Goal: Complete application form

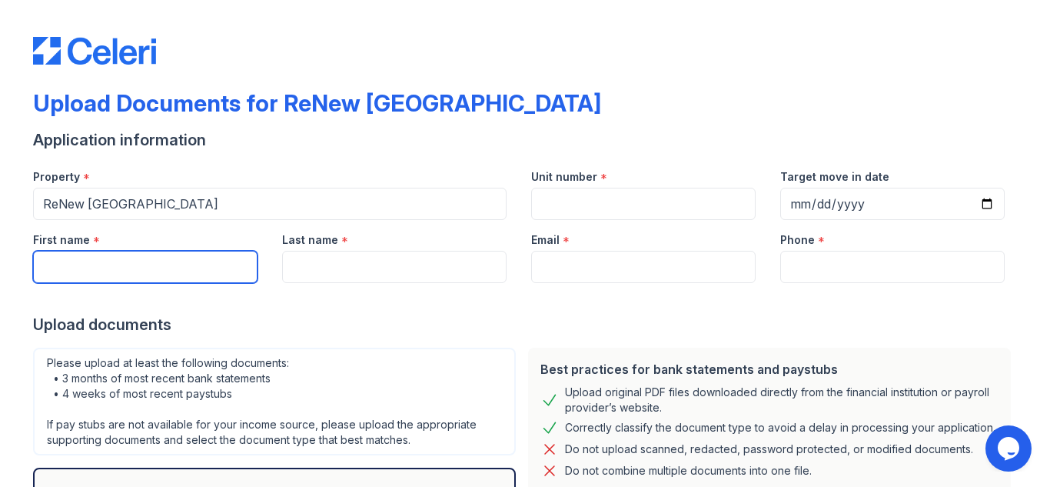
click at [160, 271] on input "First name" at bounding box center [145, 267] width 224 height 32
type input "[PERSON_NAME]"
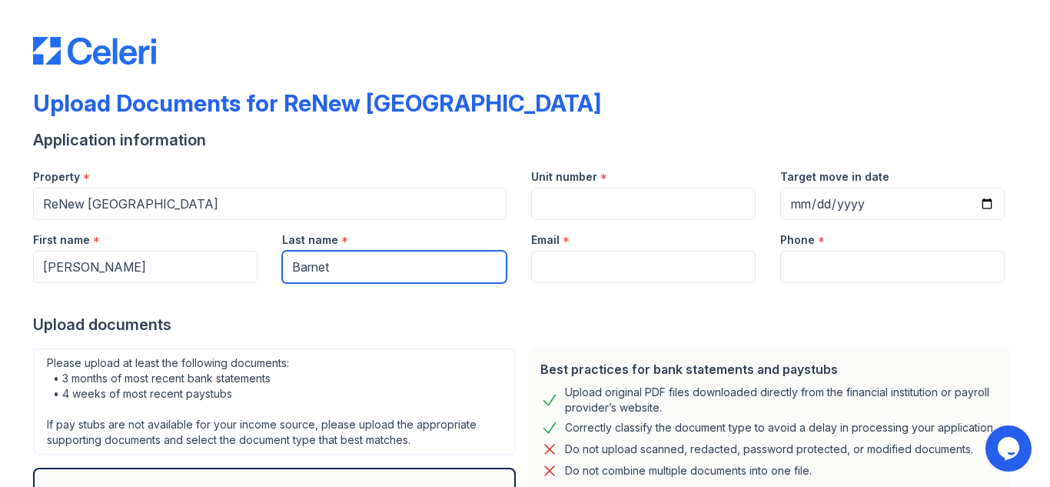
type input "Barnet"
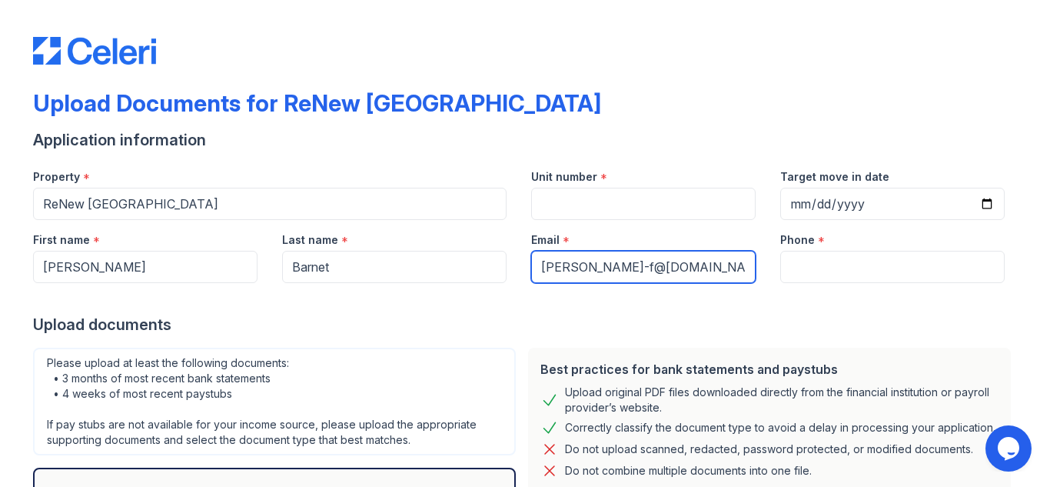
type input "[PERSON_NAME]-f@[DOMAIN_NAME]"
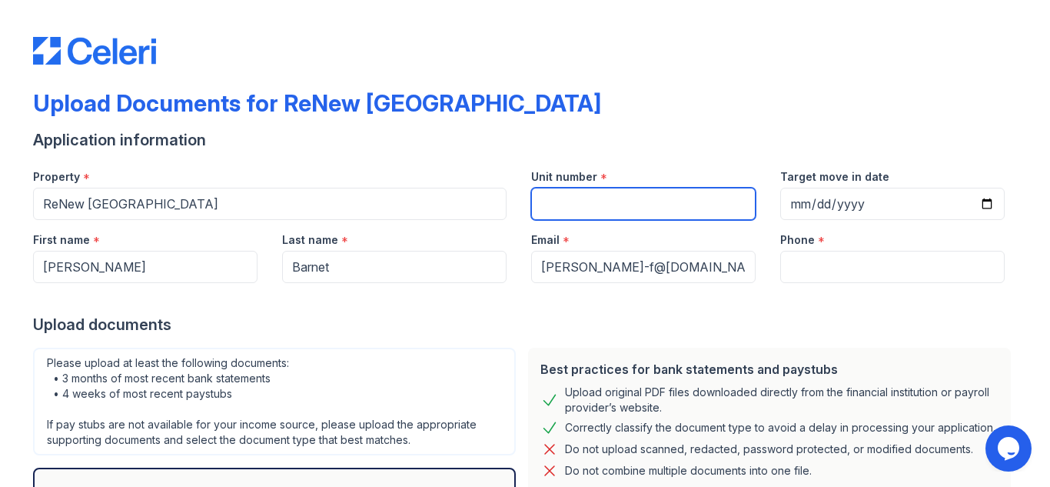
click at [550, 196] on input "Unit number" at bounding box center [643, 204] width 224 height 32
type input "527"
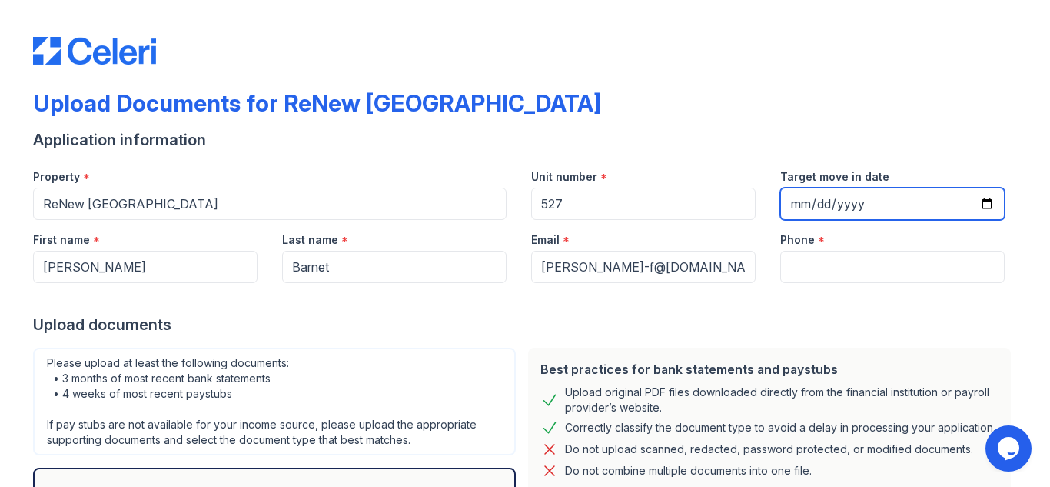
click at [793, 200] on input "Target move in date" at bounding box center [892, 204] width 224 height 32
type input "[DATE]"
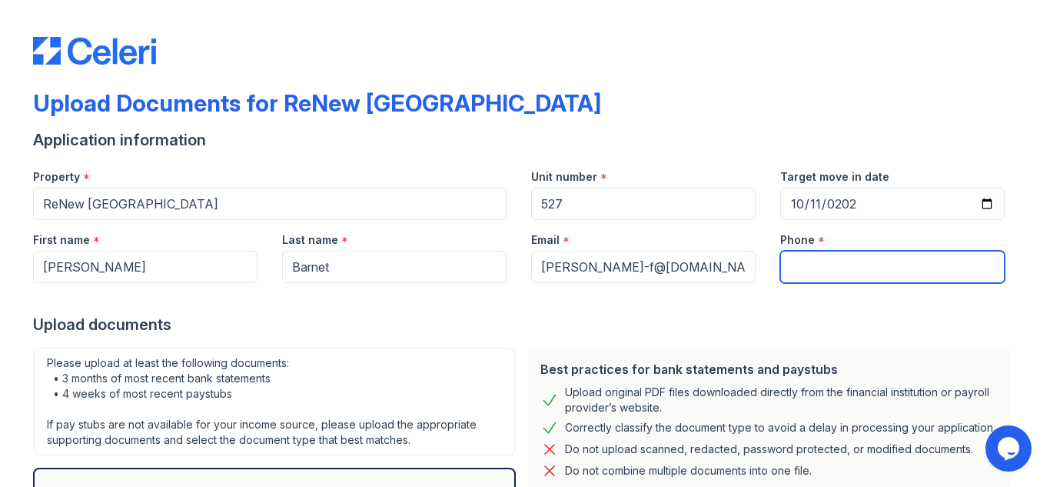
click at [792, 257] on input "Phone" at bounding box center [892, 267] width 224 height 32
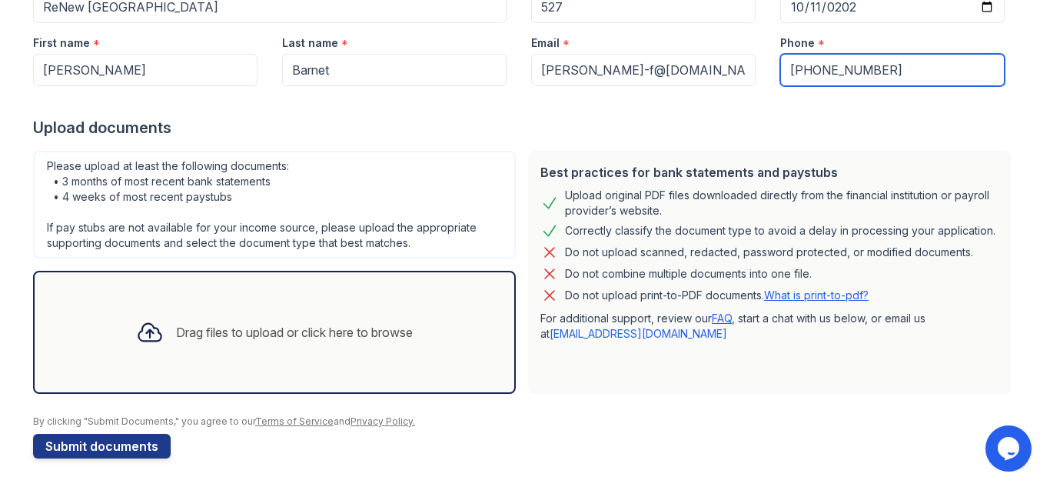
scroll to position [199, 0]
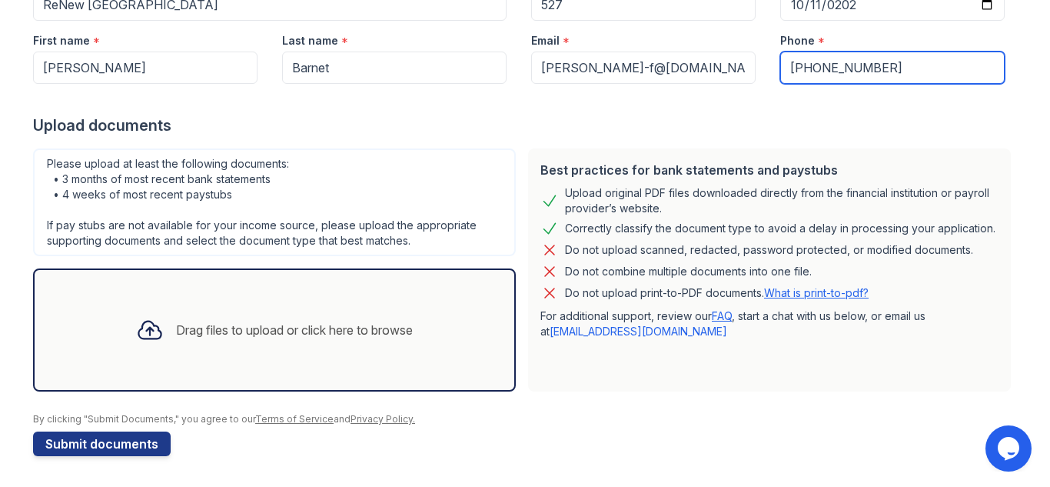
type input "[PHONE_NUMBER]"
click at [321, 331] on div "Drag files to upload or click here to browse" at bounding box center [294, 330] width 237 height 18
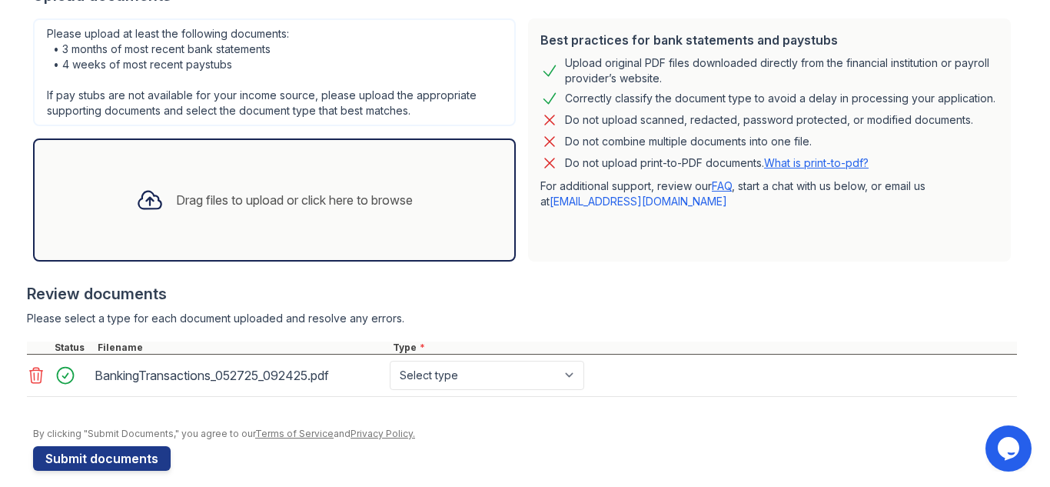
scroll to position [344, 0]
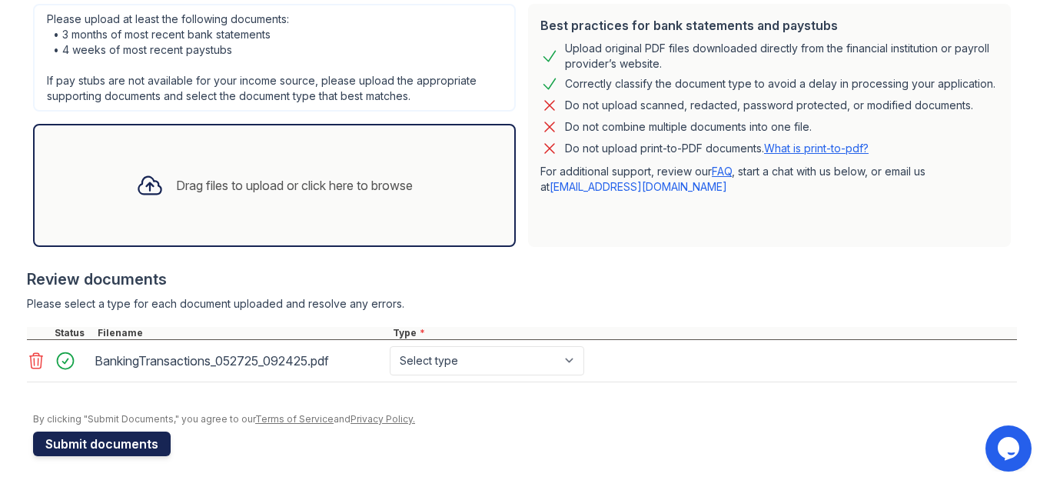
click at [127, 436] on button "Submit documents" at bounding box center [102, 443] width 138 height 25
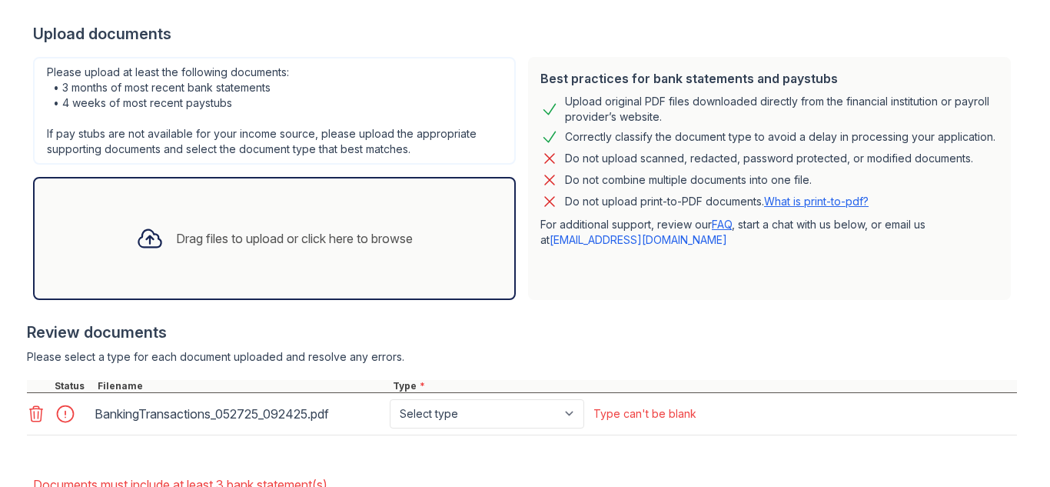
scroll to position [436, 0]
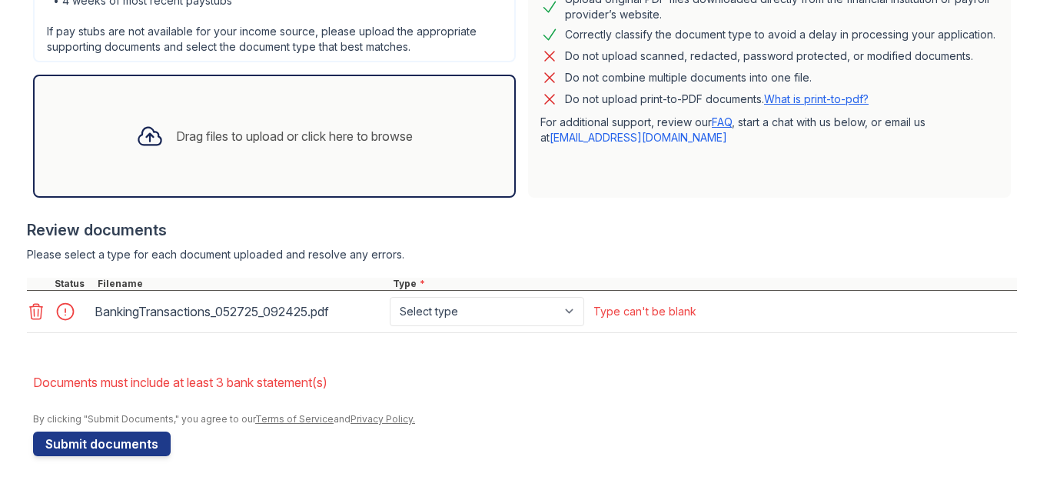
click at [28, 315] on icon at bounding box center [36, 311] width 18 height 18
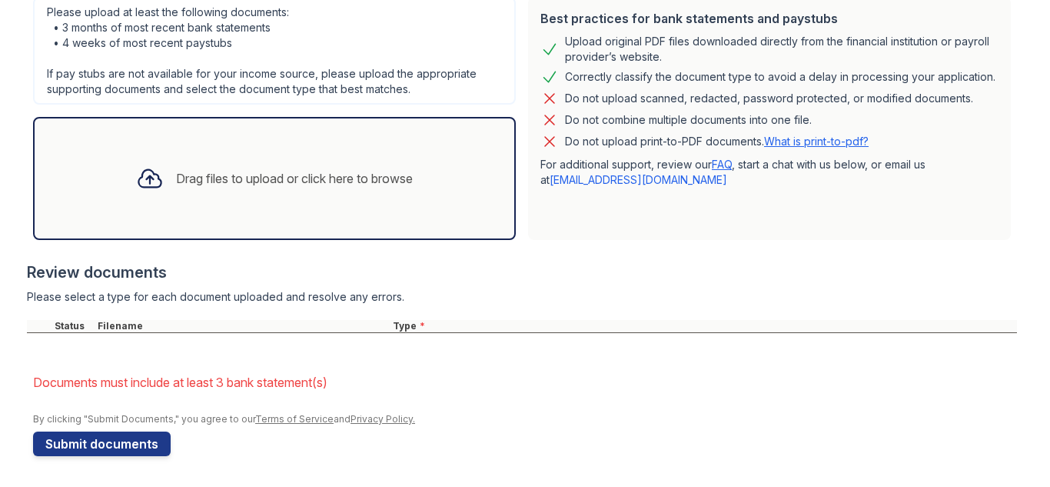
click at [62, 356] on form "Application information Property * [GEOGRAPHIC_DATA] Unit number * 527 Target m…" at bounding box center [525, 117] width 984 height 677
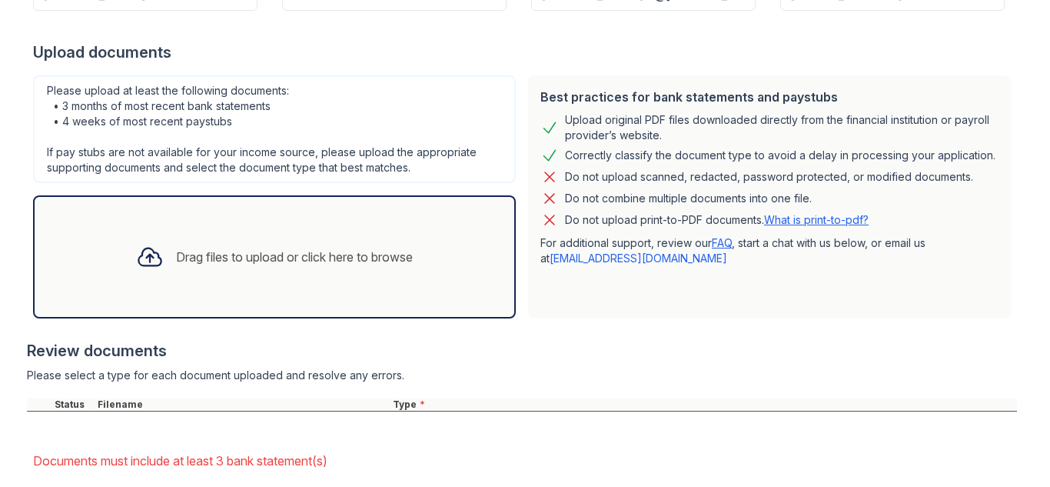
scroll to position [317, 0]
click at [176, 261] on div "Drag files to upload or click here to browse" at bounding box center [294, 255] width 237 height 18
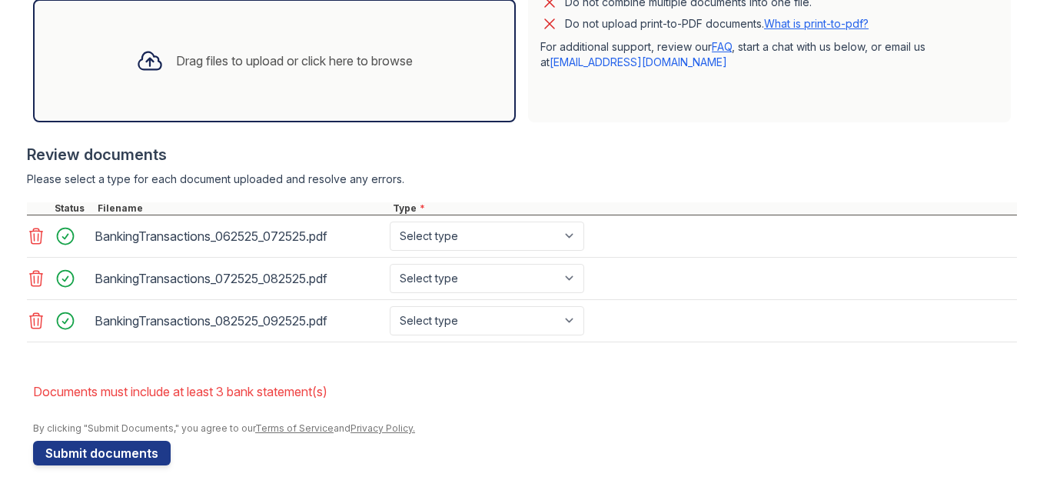
scroll to position [520, 0]
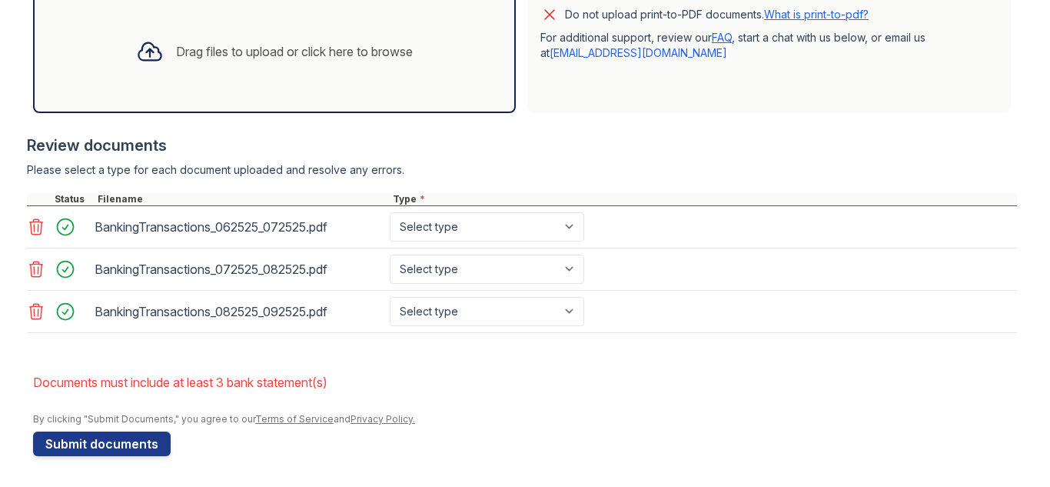
click at [198, 53] on div "Drag files to upload or click here to browse" at bounding box center [294, 51] width 237 height 18
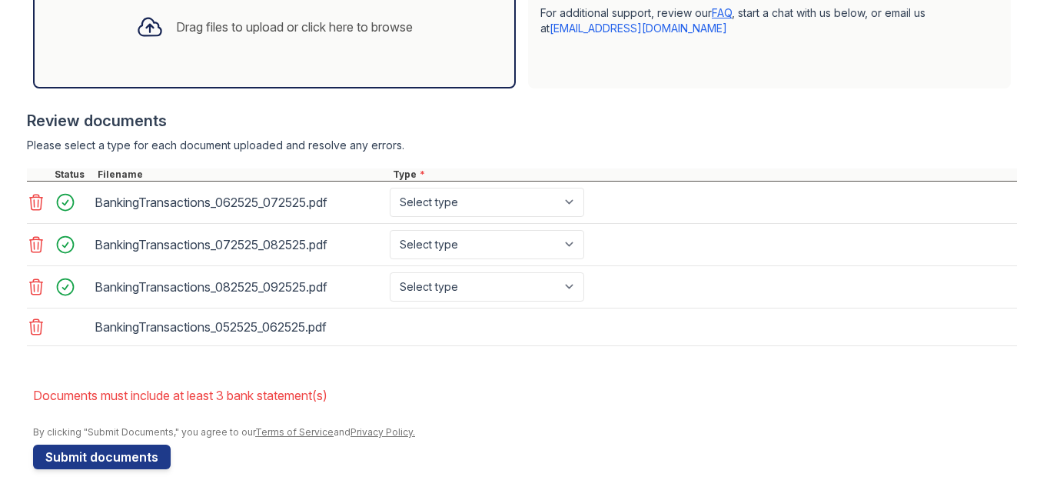
scroll to position [558, 0]
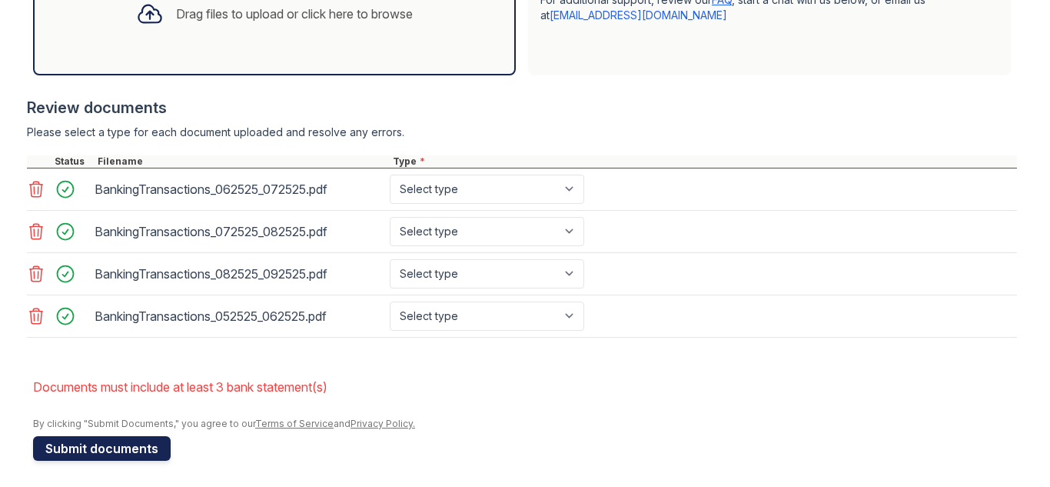
click at [83, 453] on button "Submit documents" at bounding box center [102, 448] width 138 height 25
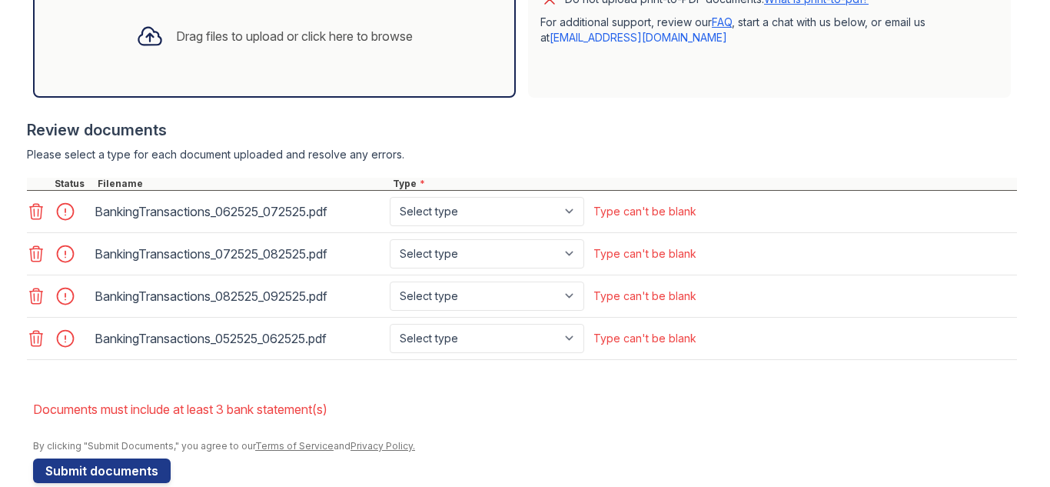
scroll to position [538, 0]
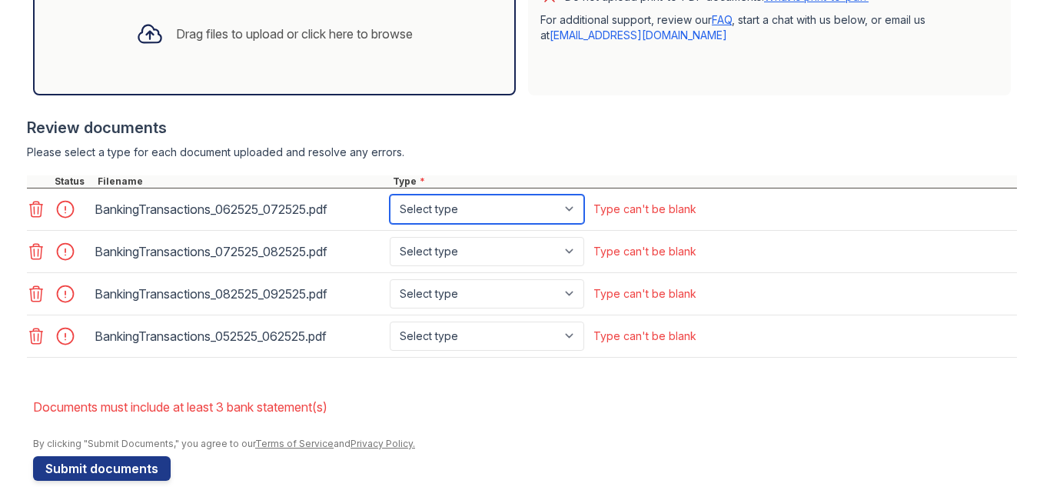
click at [570, 208] on select "Select type Paystub Bank Statement Offer Letter Tax Documents Benefit Award Let…" at bounding box center [487, 208] width 194 height 29
select select "bank_statement"
click at [390, 194] on select "Select type Paystub Bank Statement Offer Letter Tax Documents Benefit Award Let…" at bounding box center [487, 208] width 194 height 29
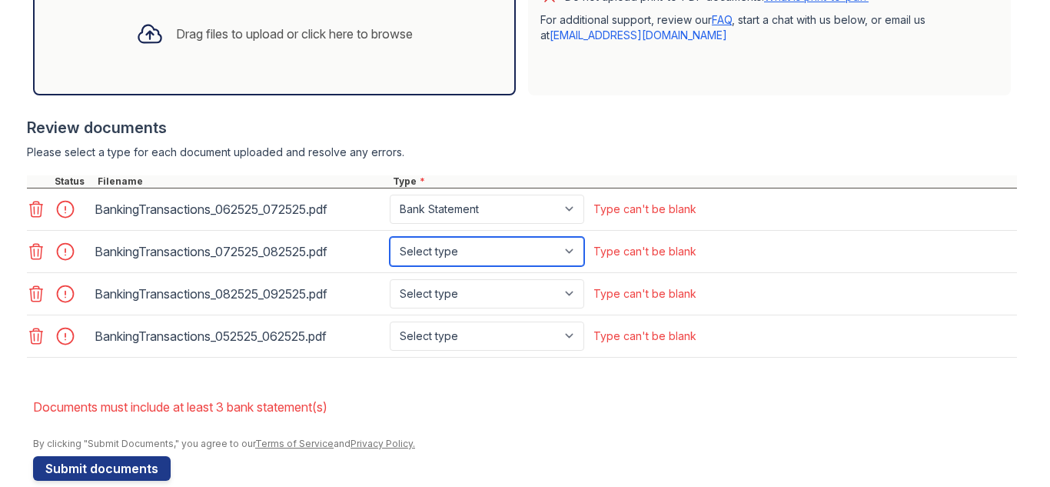
click at [570, 257] on select "Select type Paystub Bank Statement Offer Letter Tax Documents Benefit Award Let…" at bounding box center [487, 251] width 194 height 29
select select "bank_statement"
click at [390, 237] on select "Select type Paystub Bank Statement Offer Letter Tax Documents Benefit Award Let…" at bounding box center [487, 251] width 194 height 29
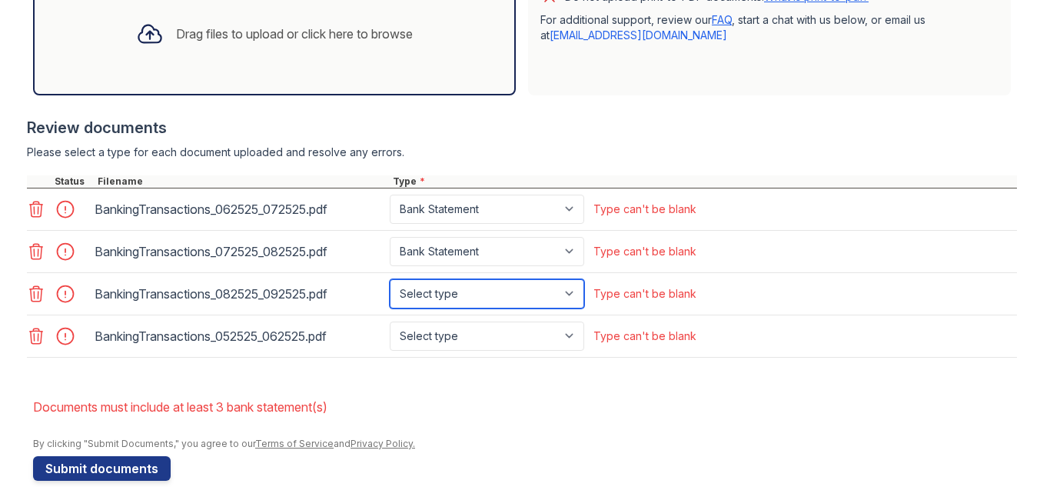
click at [565, 293] on select "Select type Paystub Bank Statement Offer Letter Tax Documents Benefit Award Let…" at bounding box center [487, 293] width 194 height 29
select select "bank_statement"
click at [390, 279] on select "Select type Paystub Bank Statement Offer Letter Tax Documents Benefit Award Let…" at bounding box center [487, 293] width 194 height 29
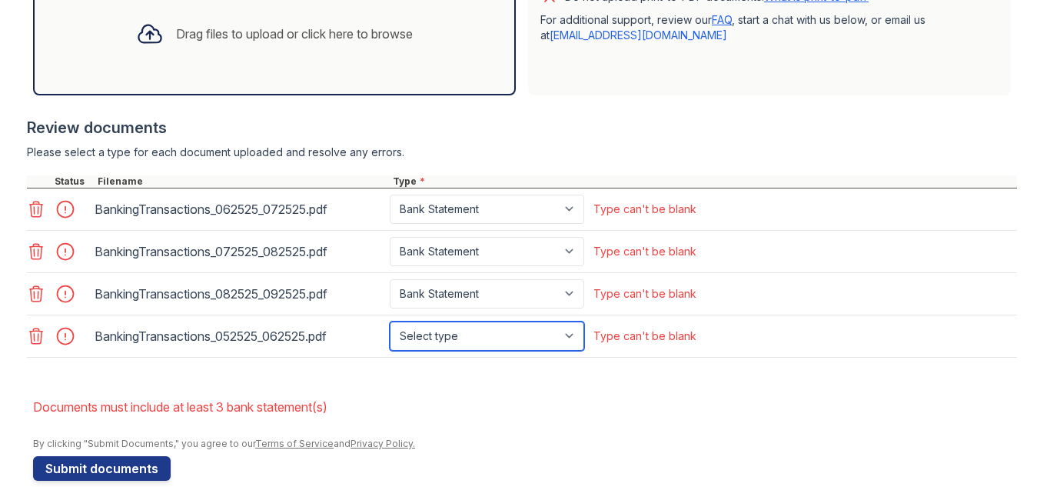
click at [561, 333] on select "Select type Paystub Bank Statement Offer Letter Tax Documents Benefit Award Let…" at bounding box center [487, 335] width 194 height 29
select select "bank_statement"
click at [390, 321] on select "Select type Paystub Bank Statement Offer Letter Tax Documents Benefit Award Let…" at bounding box center [487, 335] width 194 height 29
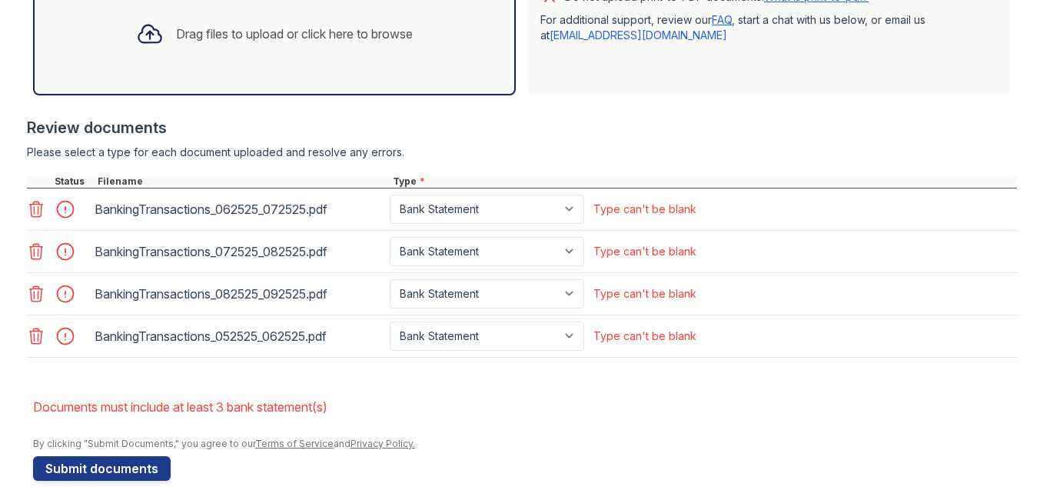
click at [490, 385] on form "Application information Property * [GEOGRAPHIC_DATA] Unit number * 527 Target m…" at bounding box center [525, 57] width 984 height 846
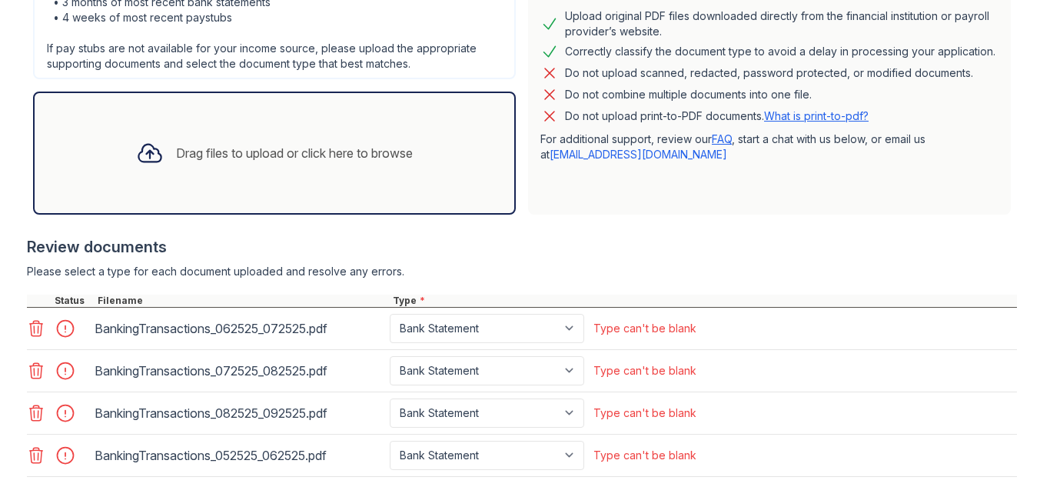
scroll to position [231, 0]
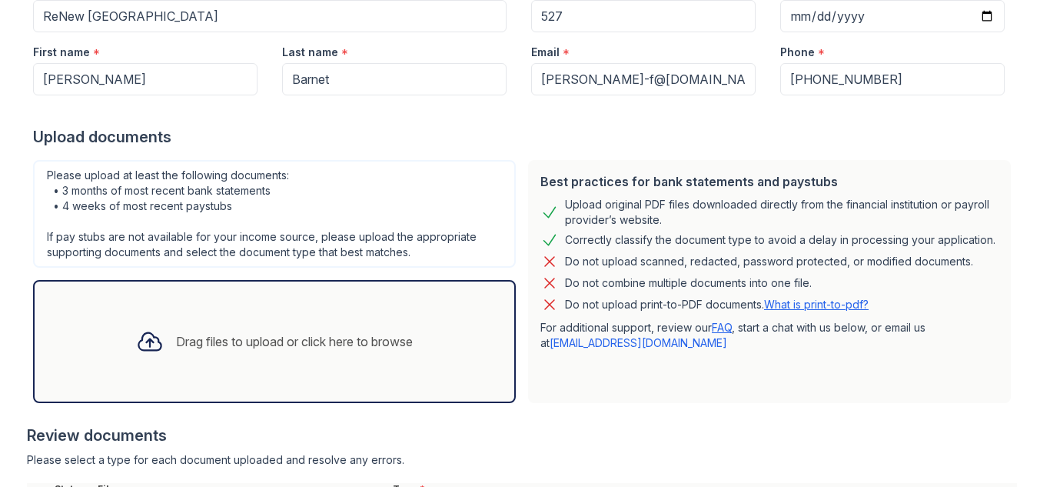
click at [165, 298] on div "Drag files to upload or click here to browse" at bounding box center [274, 341] width 483 height 123
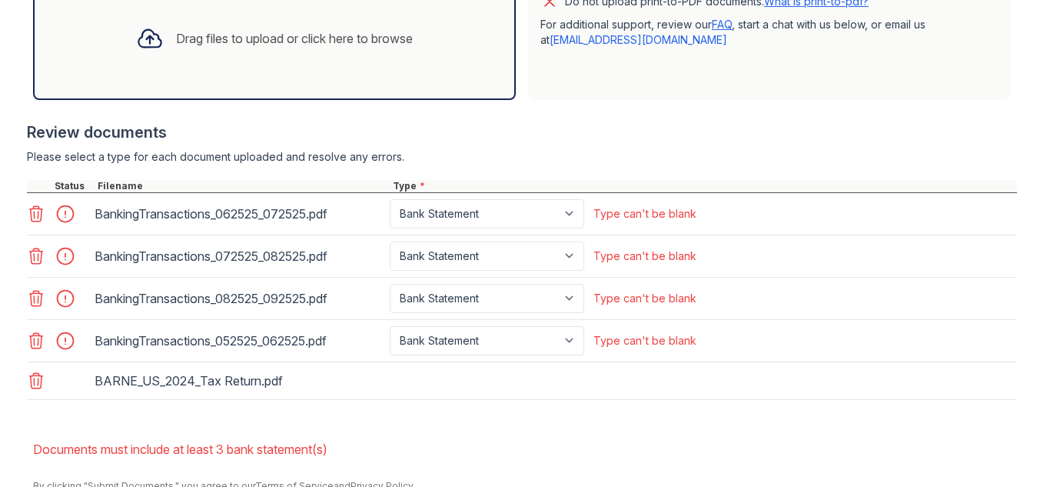
scroll to position [538, 0]
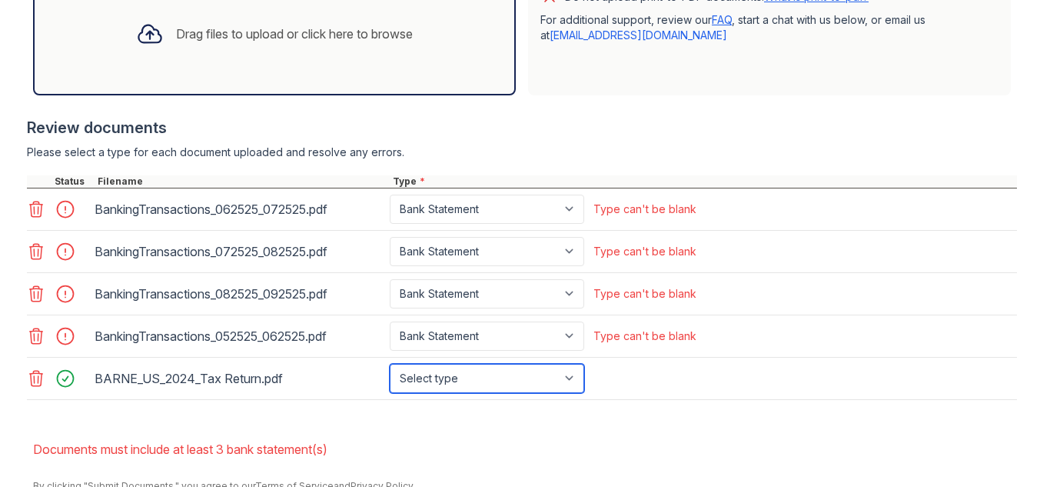
click at [567, 377] on select "Select type Paystub Bank Statement Offer Letter Tax Documents Benefit Award Let…" at bounding box center [487, 378] width 194 height 29
select select "tax_documents"
click at [390, 364] on select "Select type Paystub Bank Statement Offer Letter Tax Documents Benefit Award Let…" at bounding box center [487, 378] width 194 height 29
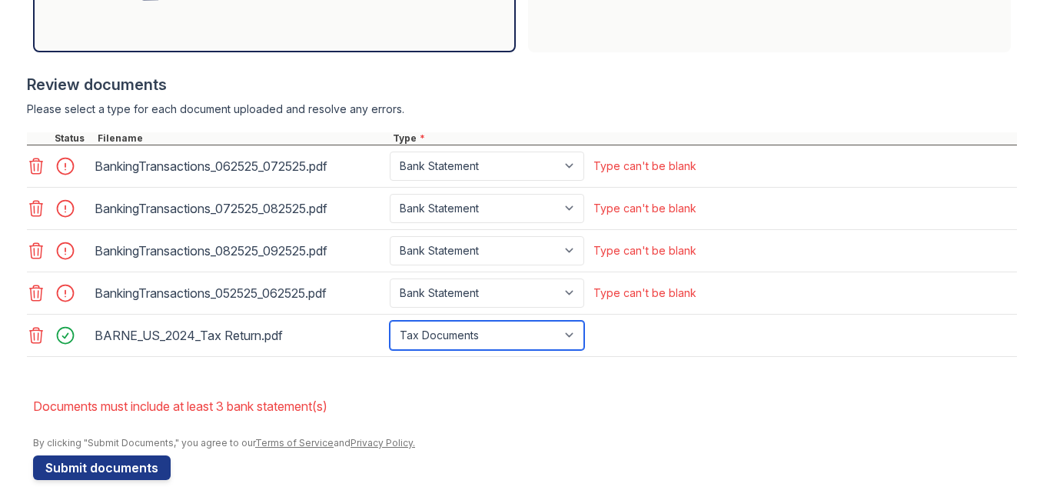
scroll to position [605, 0]
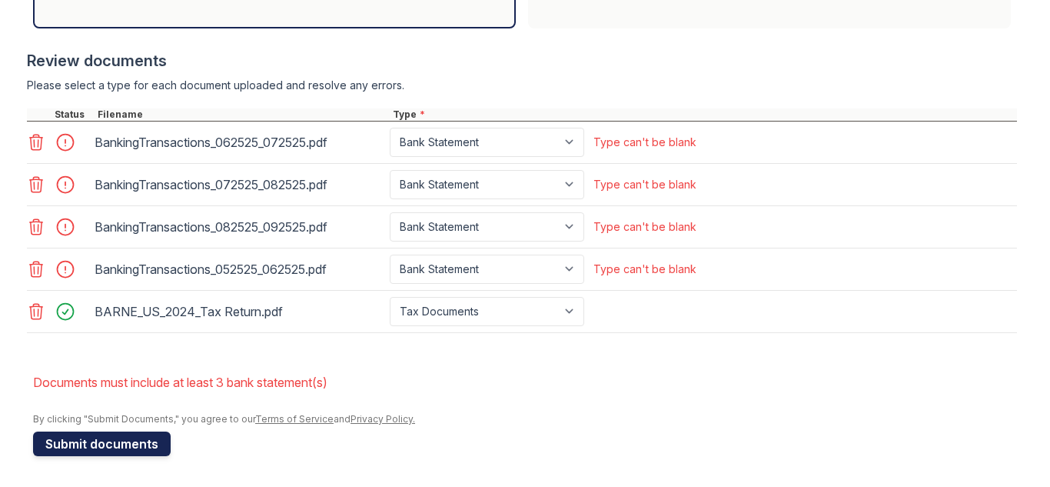
click at [112, 449] on button "Submit documents" at bounding box center [102, 443] width 138 height 25
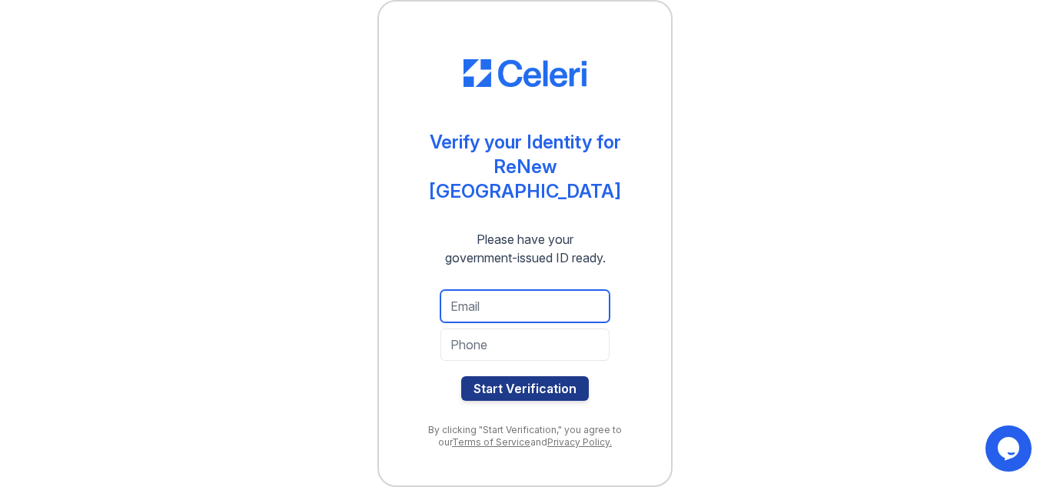
click at [484, 300] on input "email" at bounding box center [524, 306] width 169 height 32
type input "[PERSON_NAME]-f@[DOMAIN_NAME]"
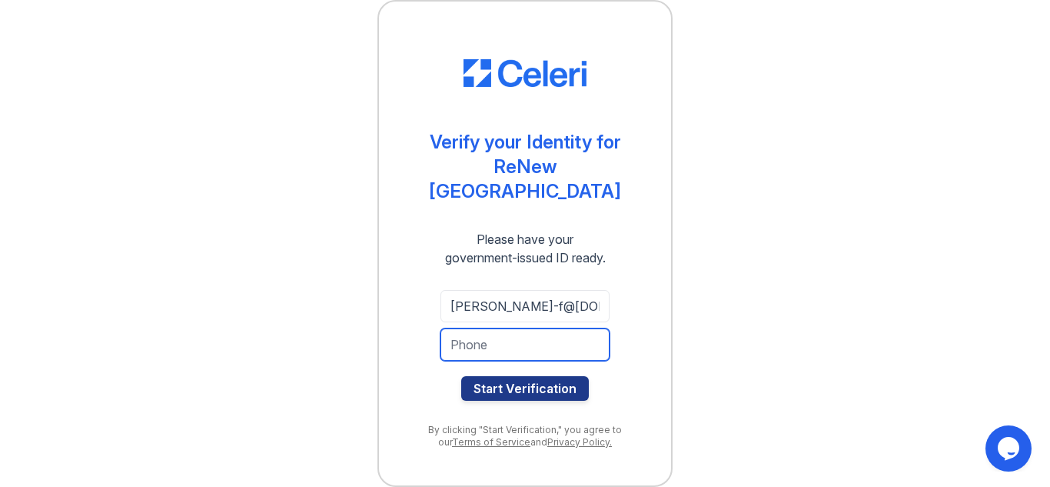
click at [534, 331] on input "tel" at bounding box center [524, 344] width 169 height 32
type input "[PHONE_NUMBER]"
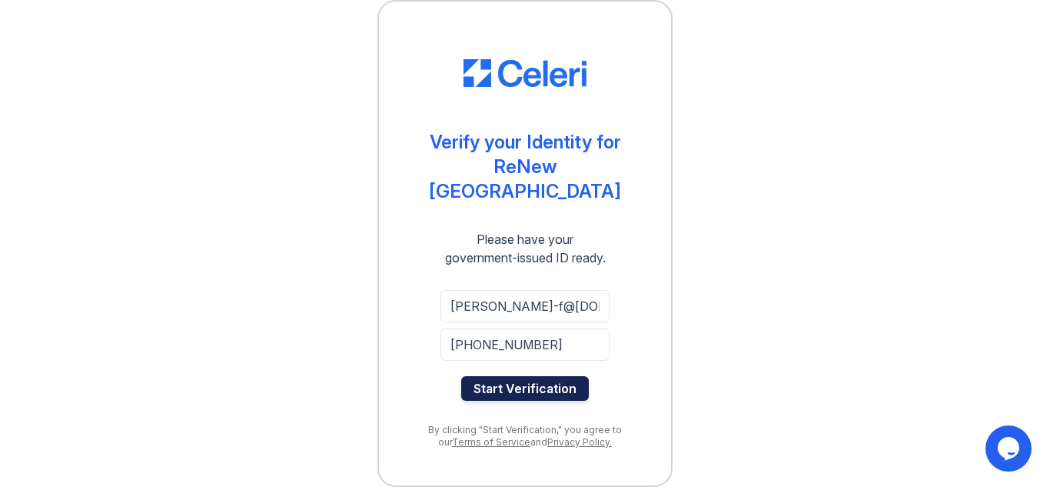
click at [526, 378] on button "Start Verification" at bounding box center [525, 388] width 128 height 25
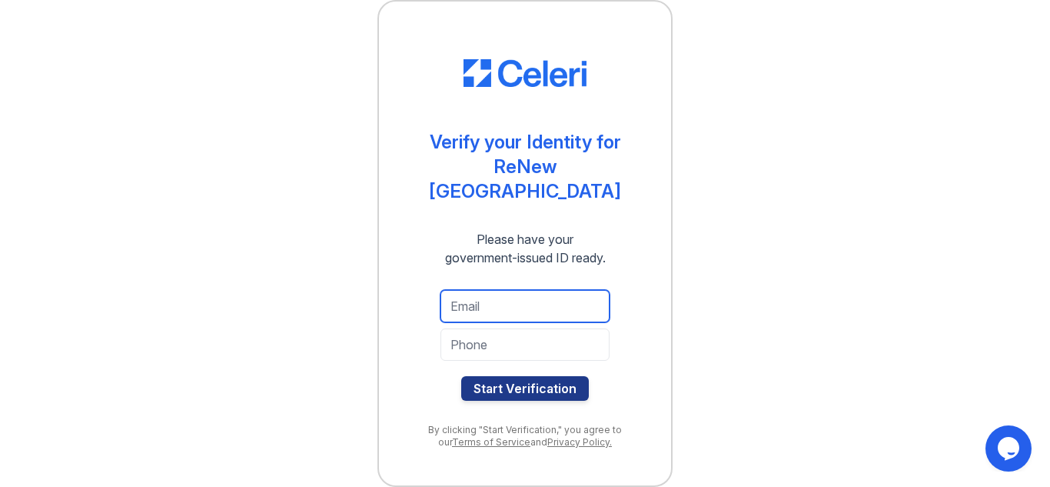
click at [457, 294] on input "email" at bounding box center [524, 306] width 169 height 32
type input "mlpavlou@hotmail.com"
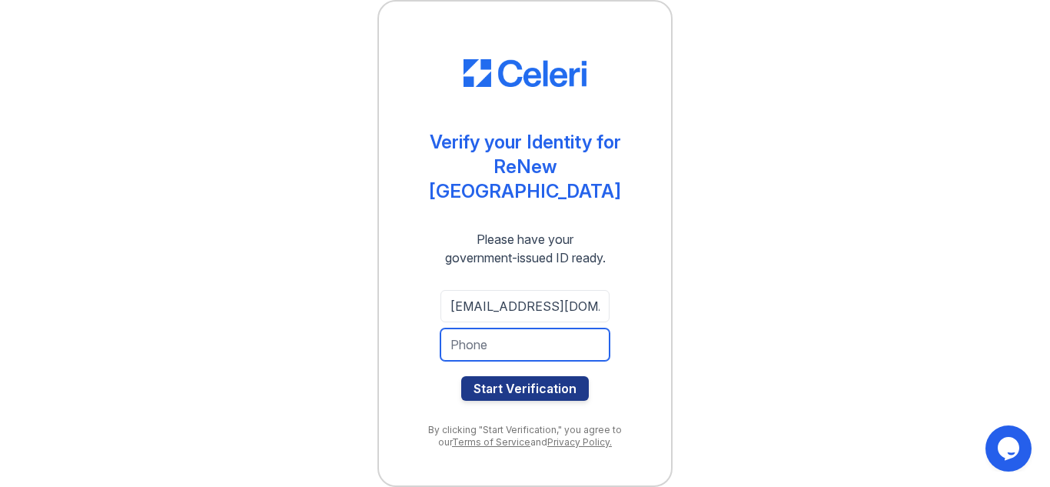
click at [517, 338] on input "tel" at bounding box center [524, 344] width 169 height 32
type input "3123467733"
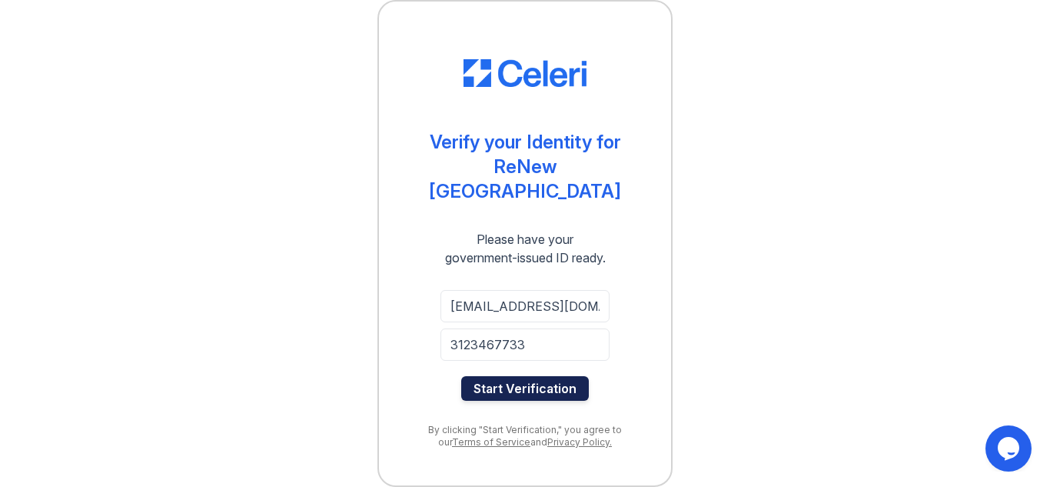
click at [512, 376] on button "Start Verification" at bounding box center [525, 388] width 128 height 25
